Goal: Transaction & Acquisition: Purchase product/service

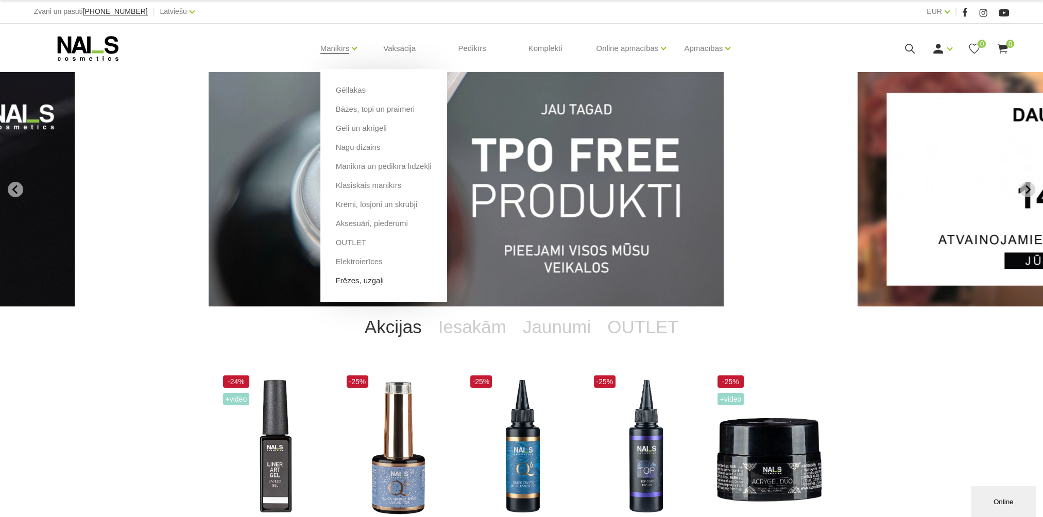
click at [367, 281] on link "Frēzes, uzgaļi" at bounding box center [360, 280] width 48 height 11
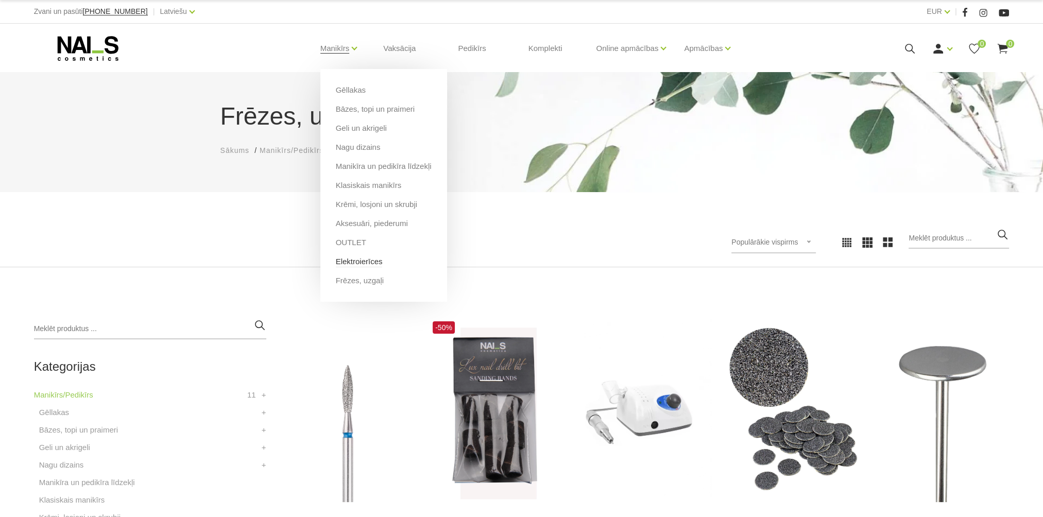
click at [369, 259] on link "Elektroierīces" at bounding box center [359, 261] width 47 height 11
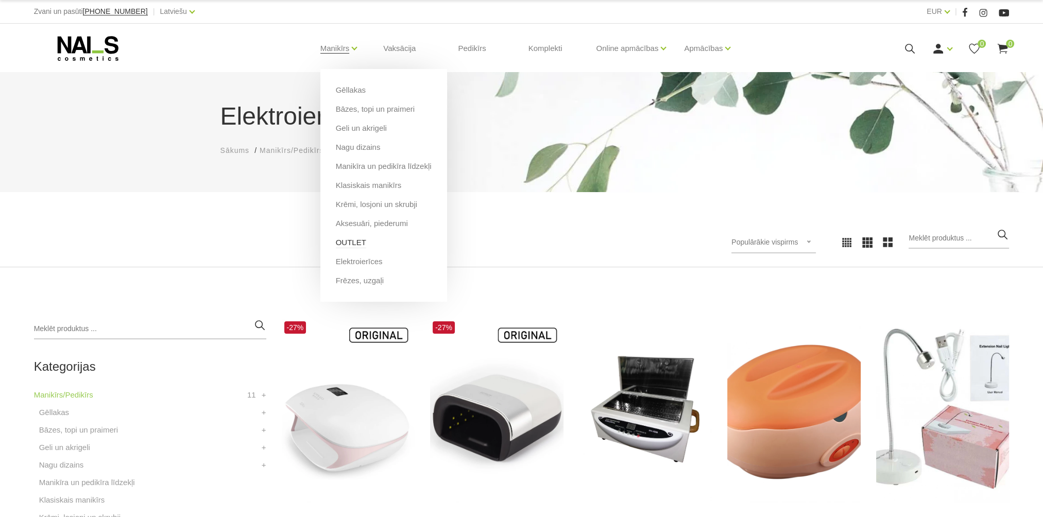
click at [362, 247] on link "OUTLET" at bounding box center [351, 242] width 30 height 11
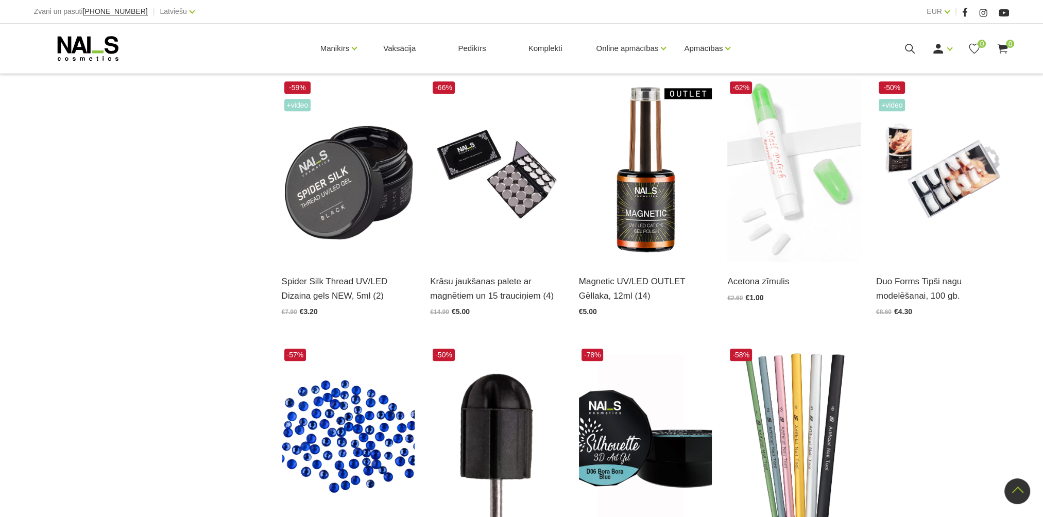
scroll to position [1185, 0]
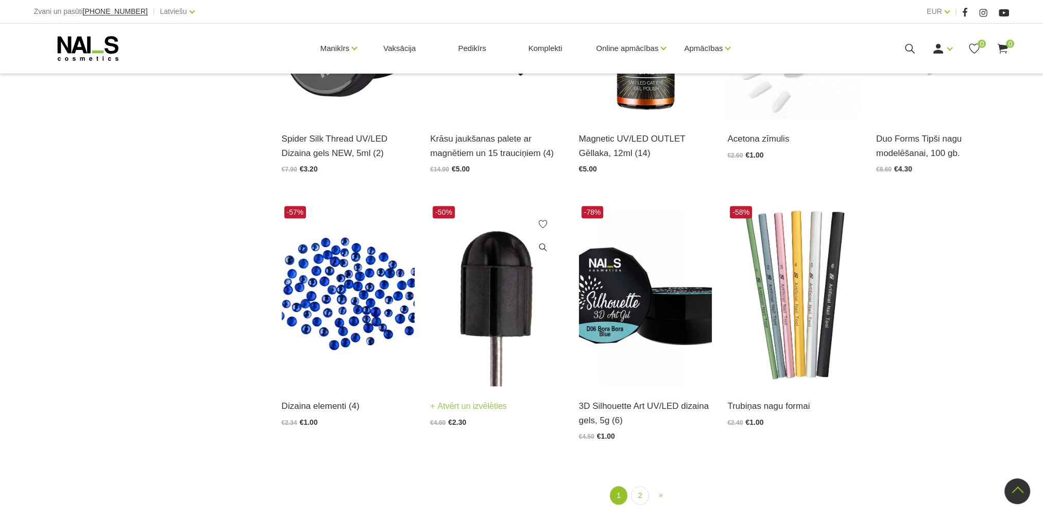
click at [484, 321] on img at bounding box center [496, 295] width 133 height 183
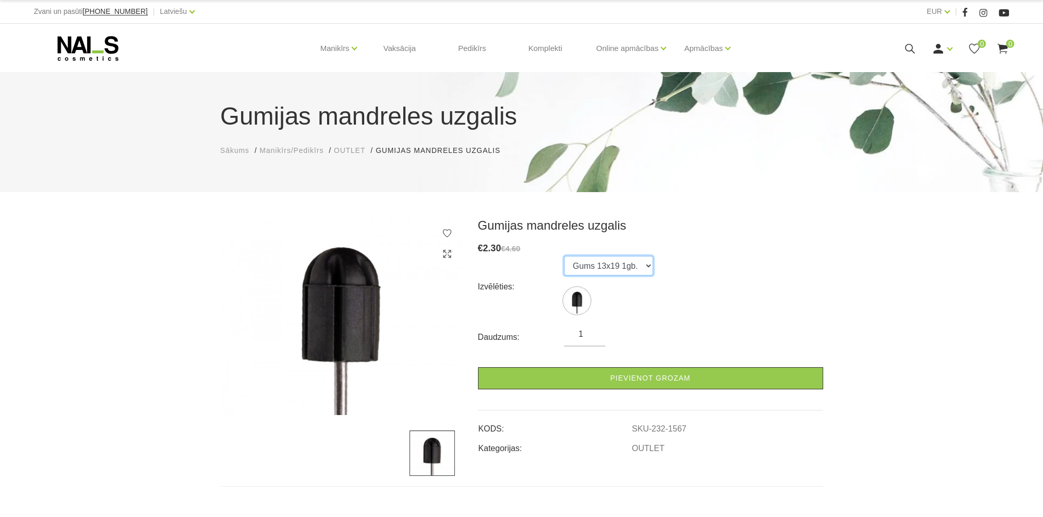
click at [640, 272] on select "Gums 13x19 1gb." at bounding box center [608, 266] width 89 height 20
click at [641, 272] on select "Gums 13x19 1gb." at bounding box center [608, 266] width 89 height 20
click at [95, 39] on icon at bounding box center [88, 49] width 108 height 26
